Goal: Information Seeking & Learning: Learn about a topic

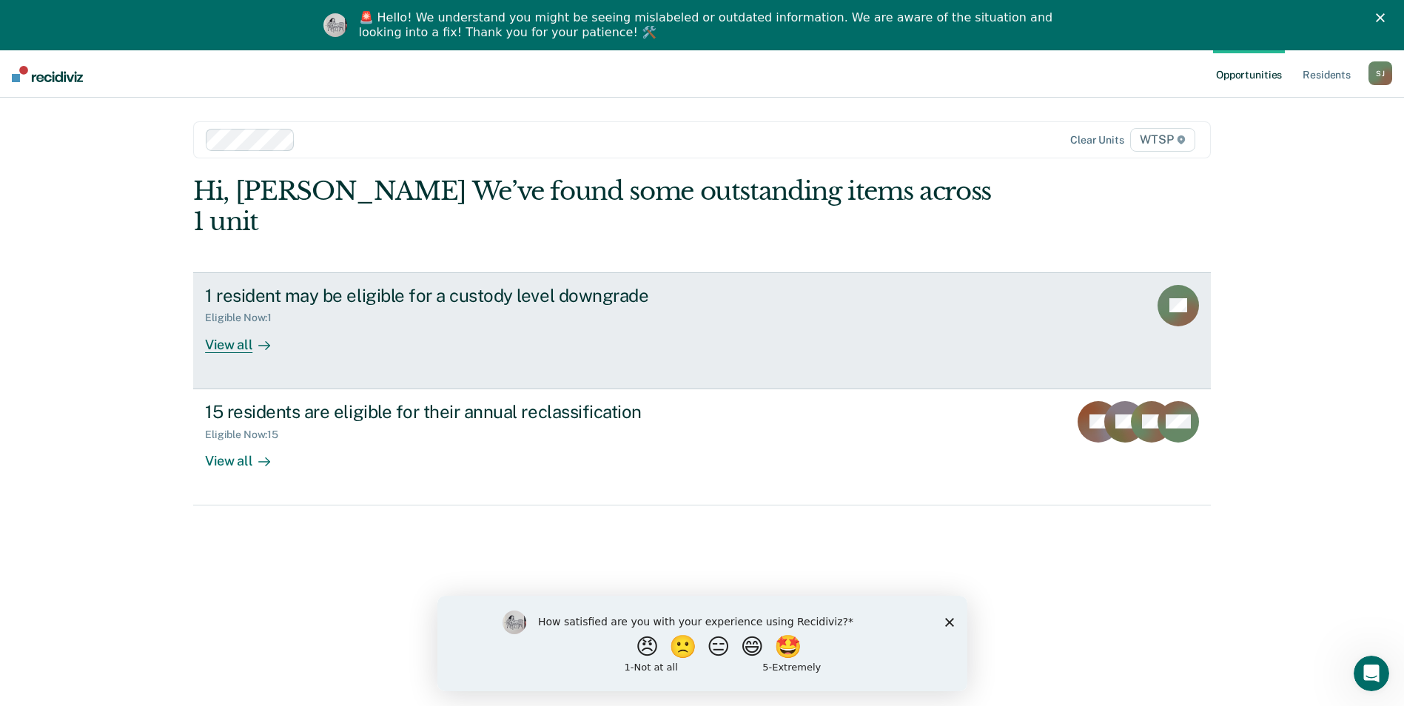
click at [225, 324] on div "View all" at bounding box center [246, 338] width 83 height 29
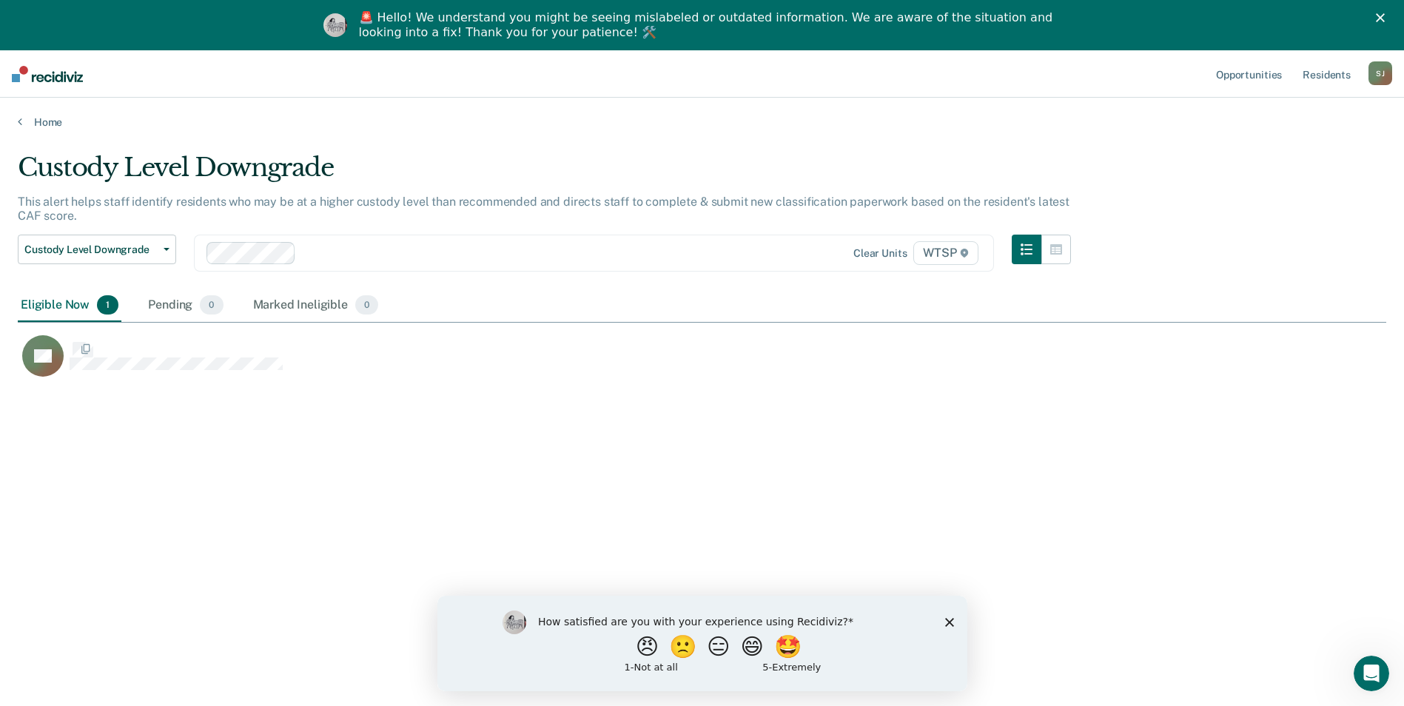
scroll to position [482, 1357]
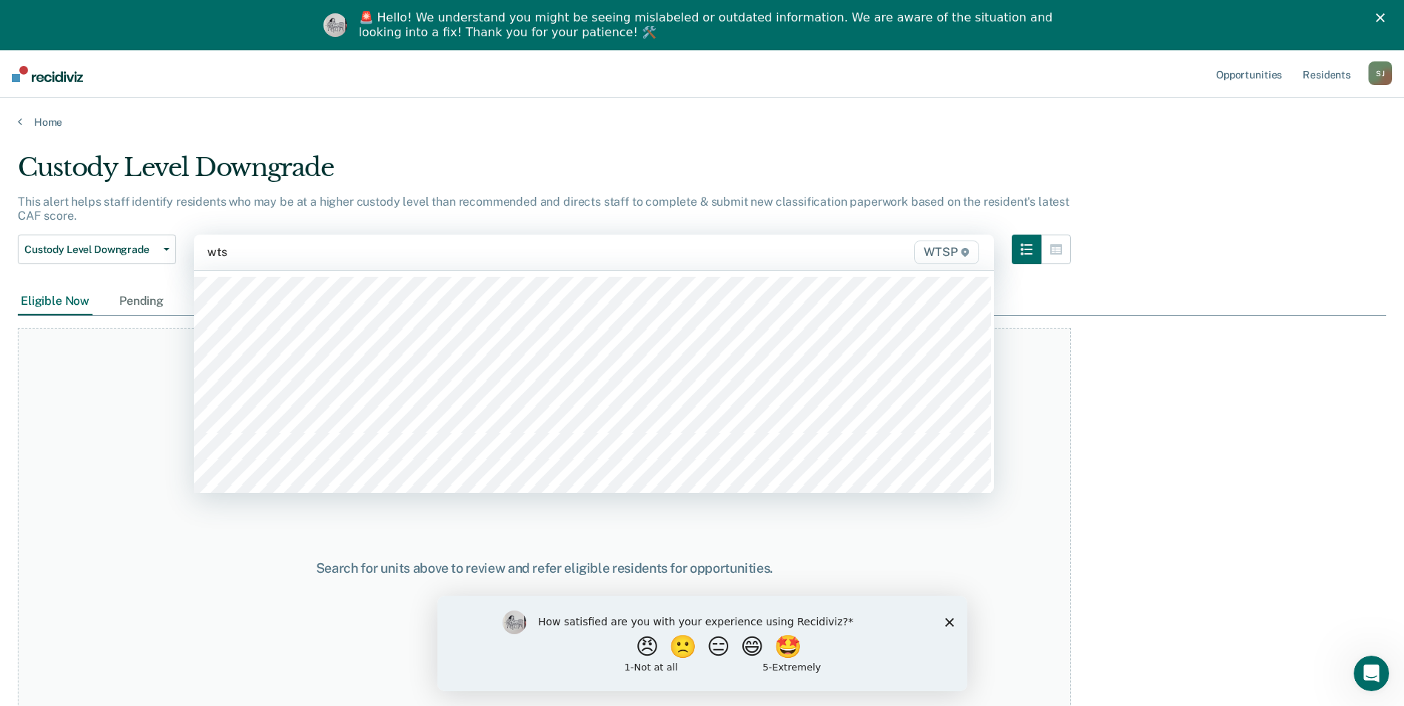
type input "wtsp"
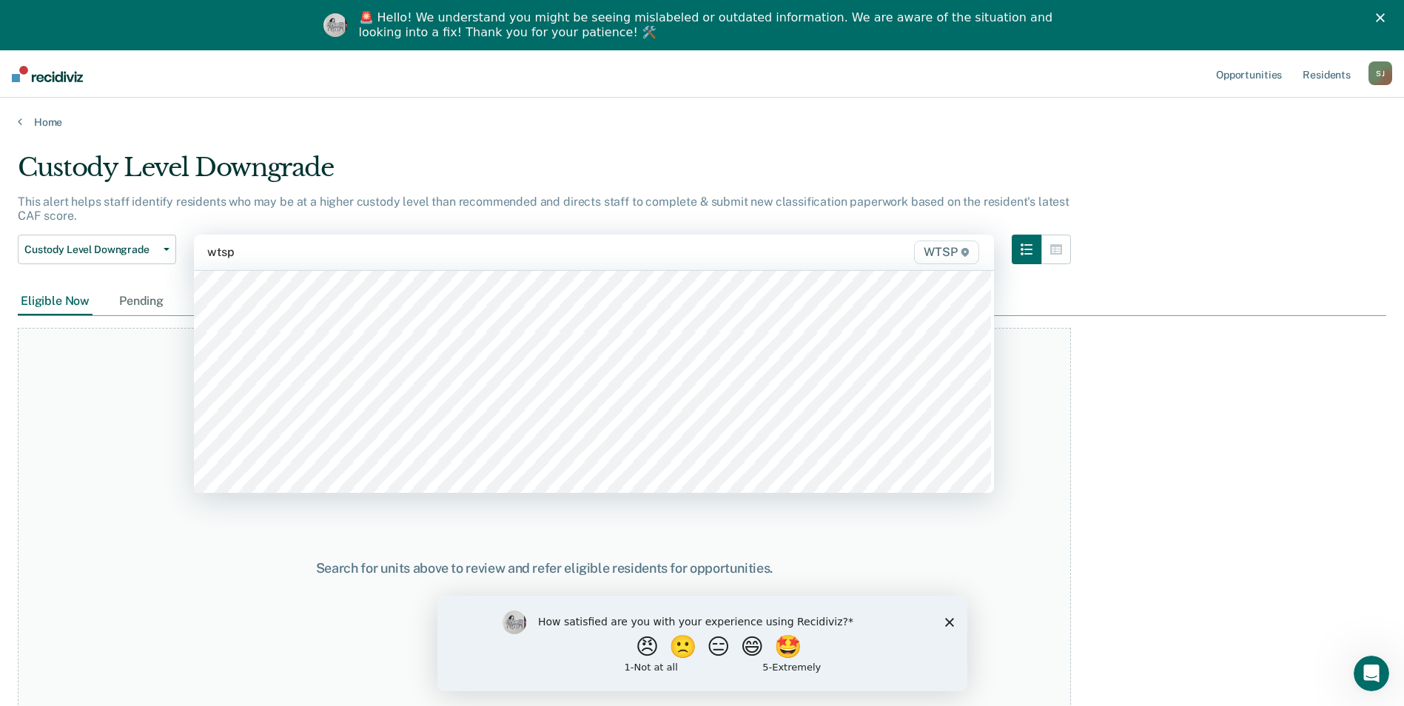
scroll to position [518, 0]
type input "wtsp"
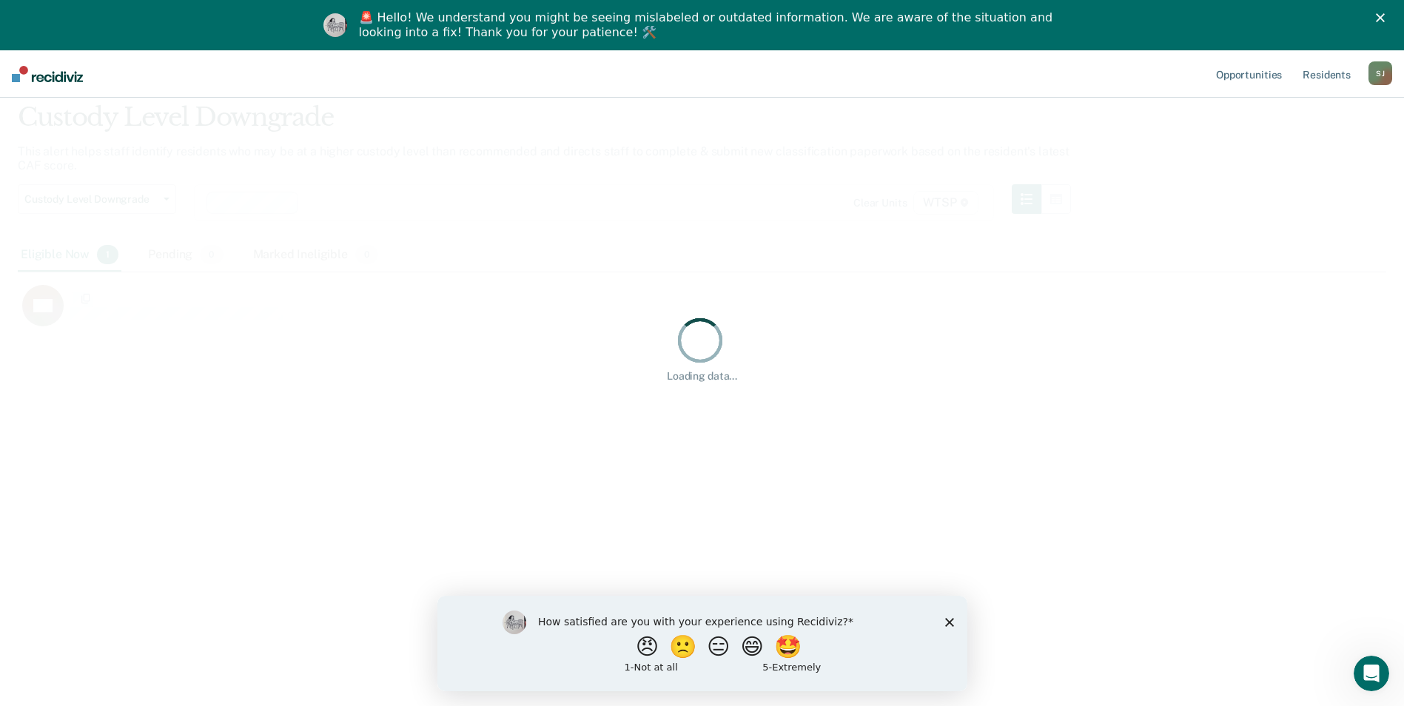
scroll to position [482, 1357]
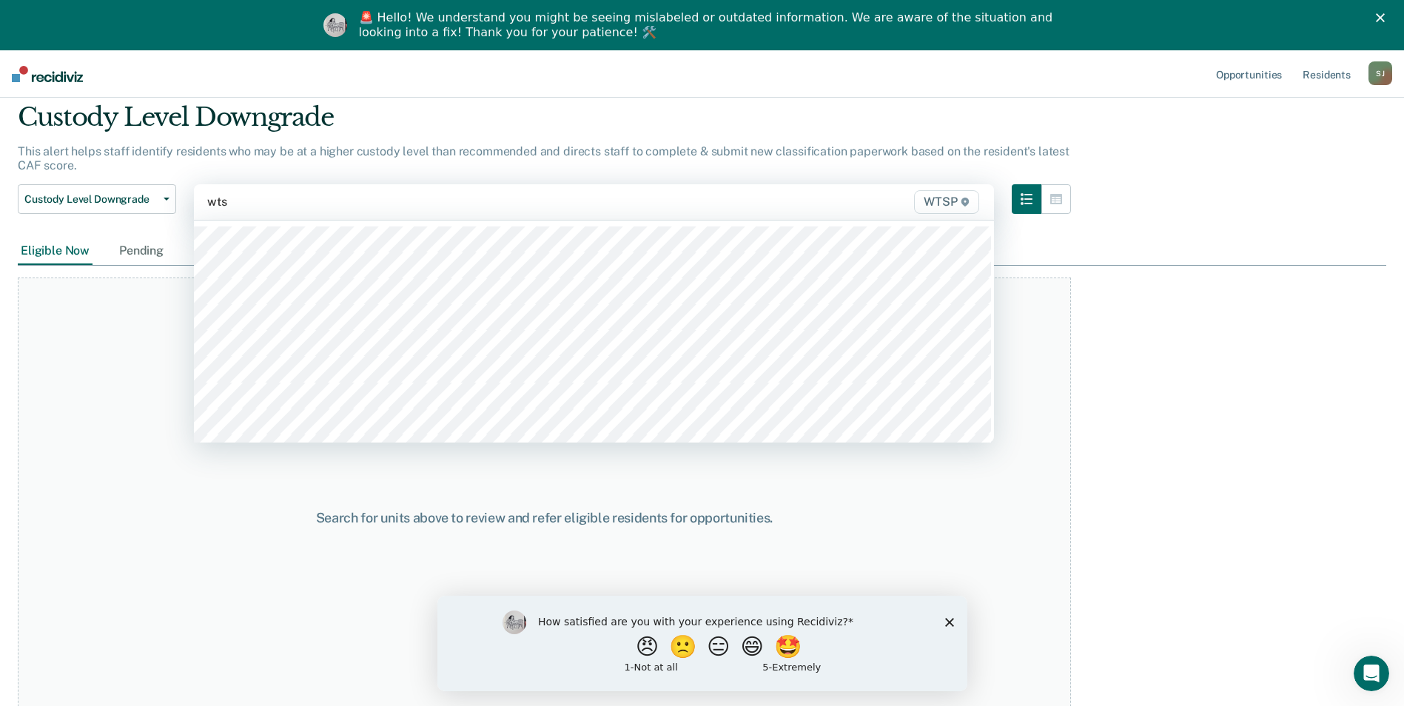
type input "wtsp"
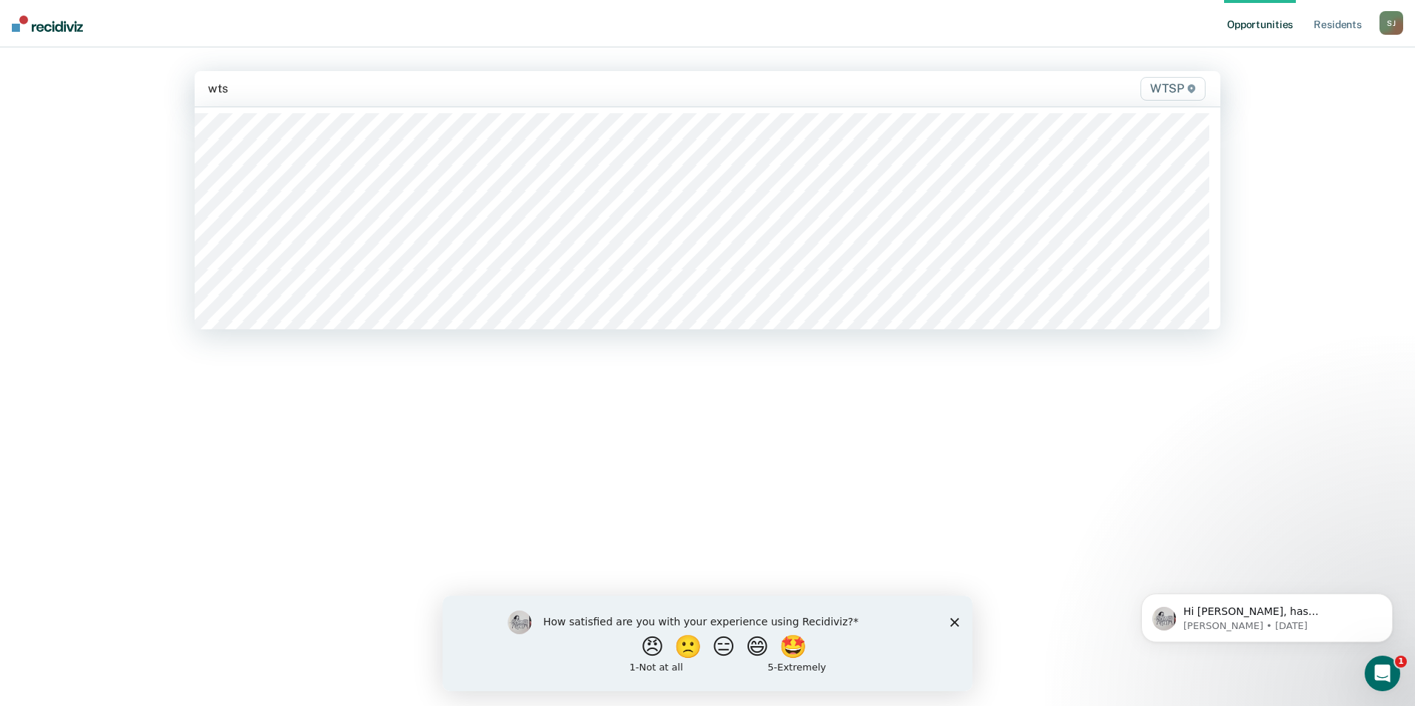
type input "wtsp"
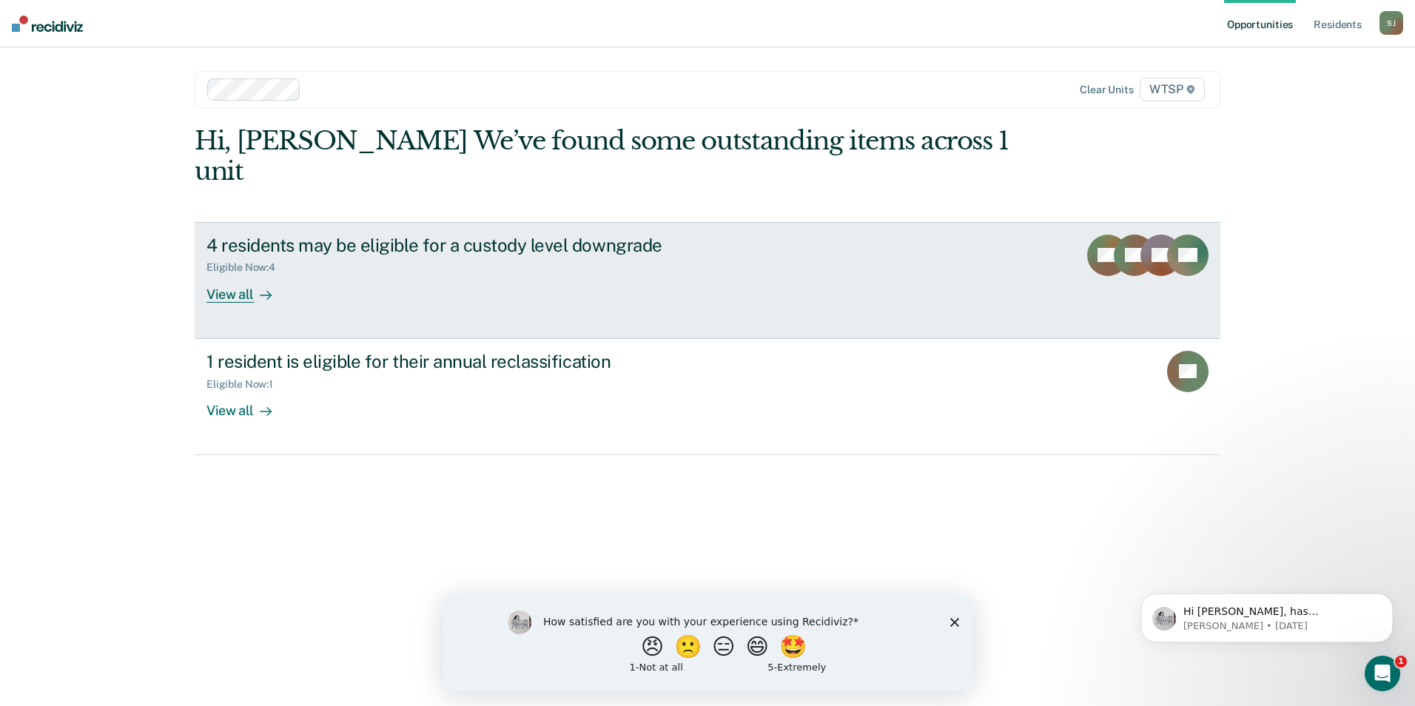
click at [233, 274] on div "View all" at bounding box center [247, 288] width 83 height 29
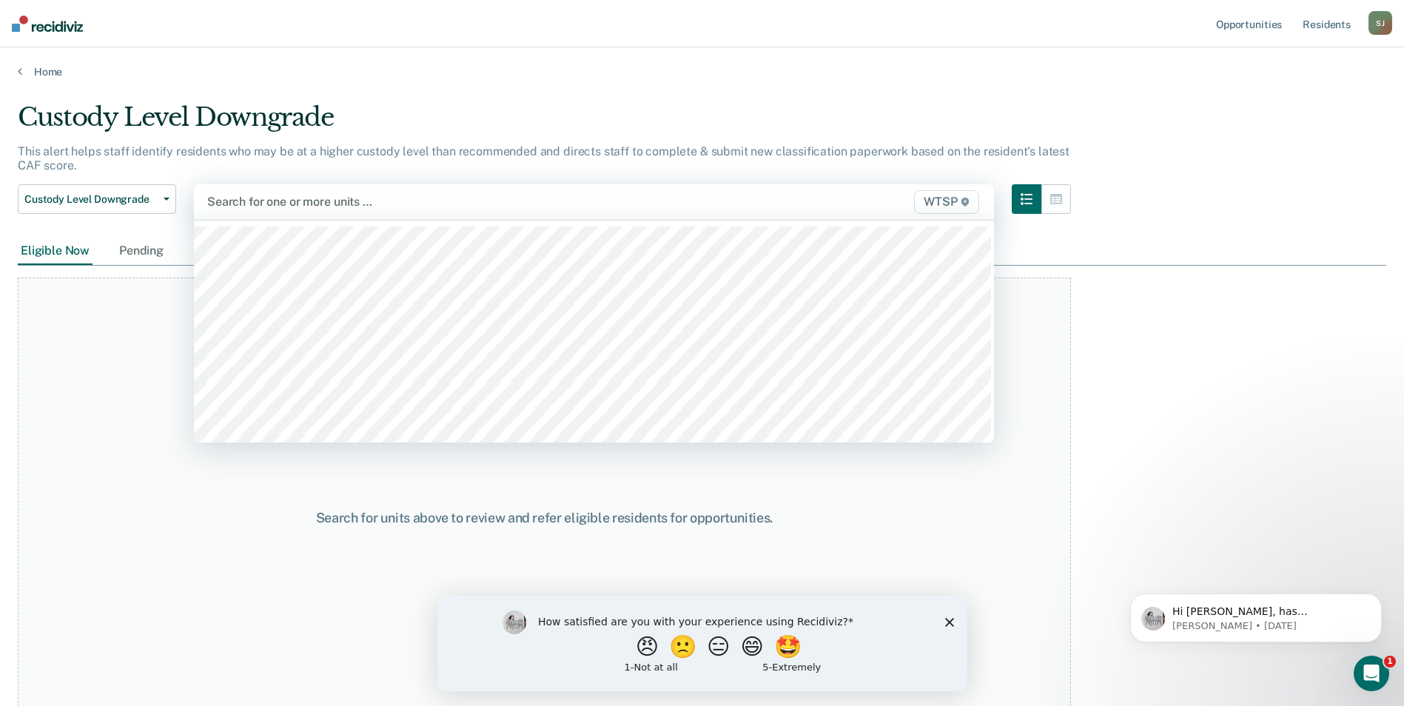
scroll to position [296, 0]
type input "wtsp"
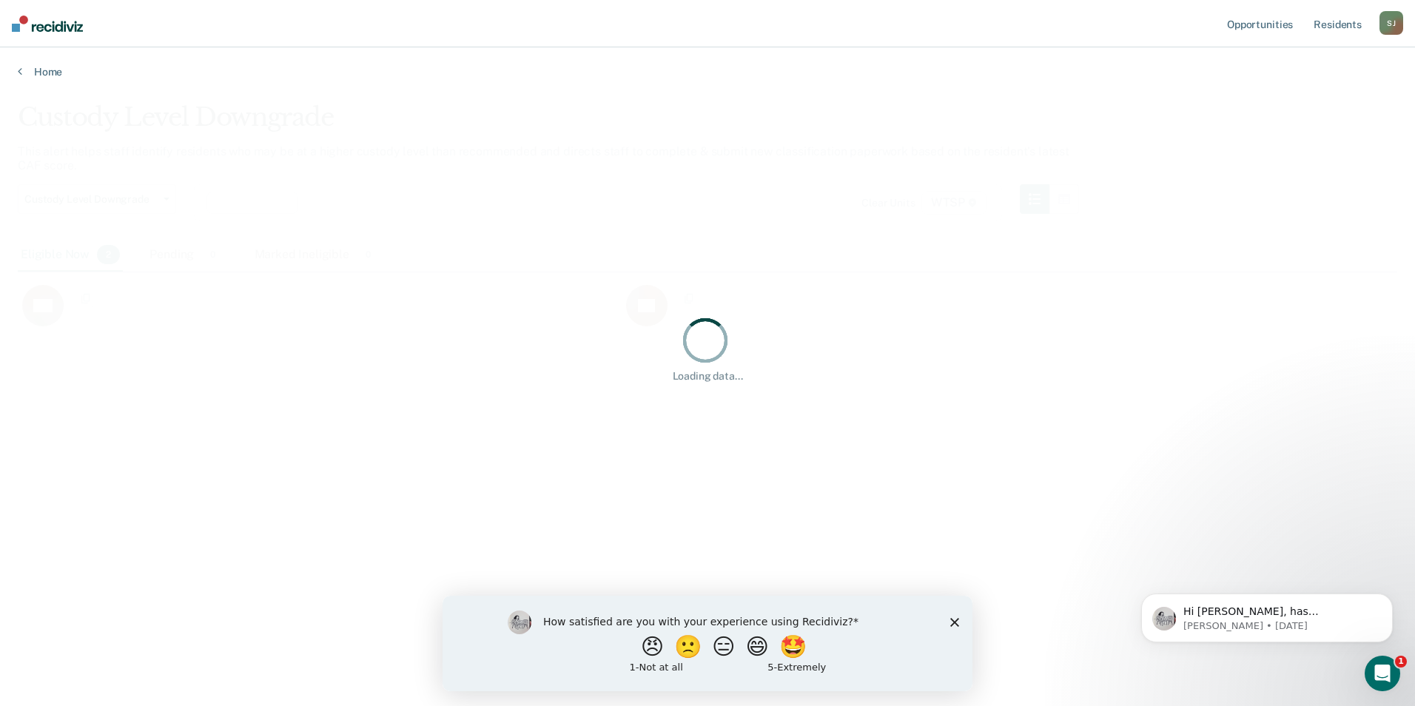
scroll to position [482, 1368]
